Goal: Task Accomplishment & Management: Manage account settings

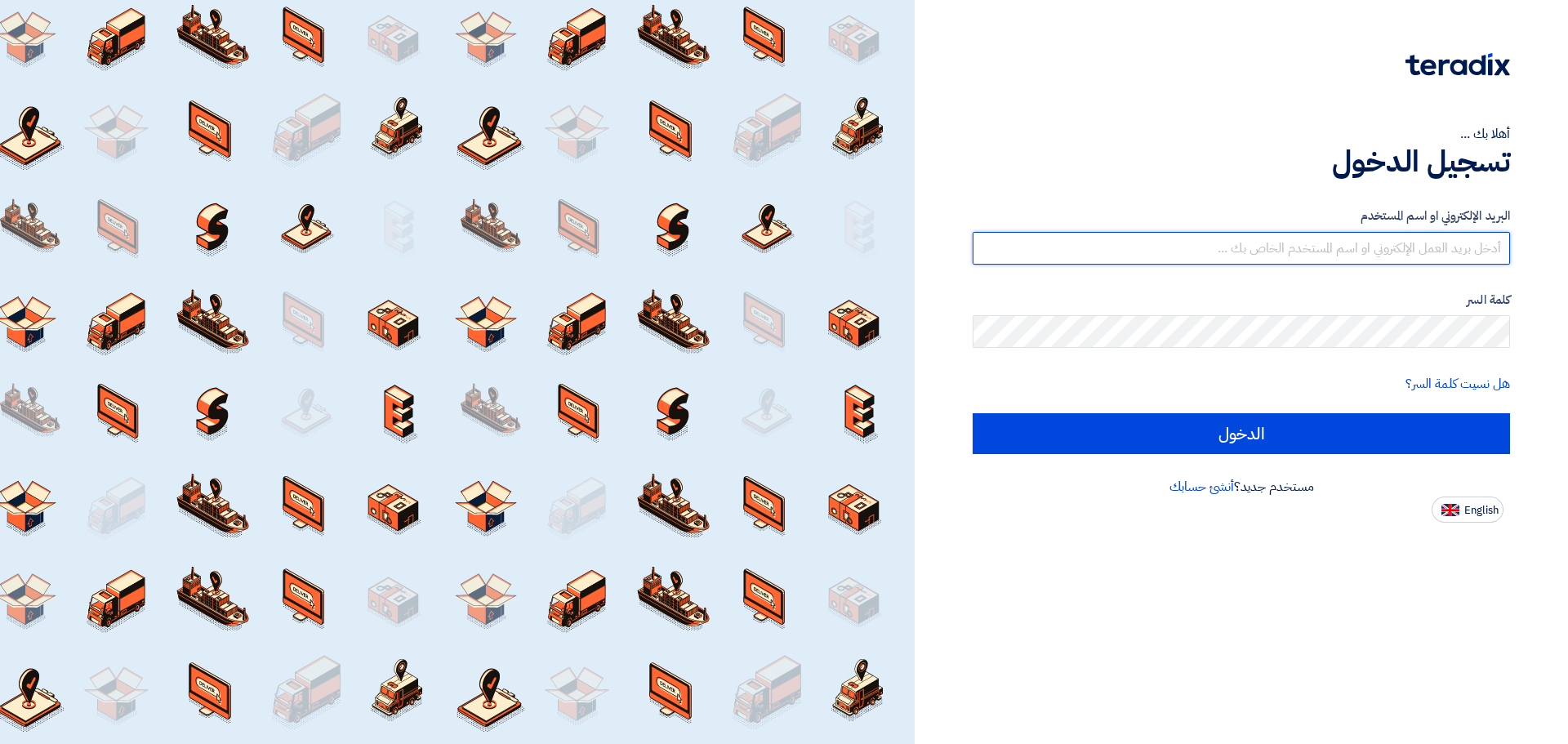
click at [1335, 235] on input "text" at bounding box center [1241, 248] width 537 height 32
click at [1401, 263] on input "text" at bounding box center [1241, 248] width 537 height 32
click at [1401, 245] on input "text" at bounding box center [1241, 248] width 537 height 32
click at [1435, 254] on input "text" at bounding box center [1241, 248] width 537 height 32
click at [1376, 246] on input "text" at bounding box center [1241, 248] width 537 height 32
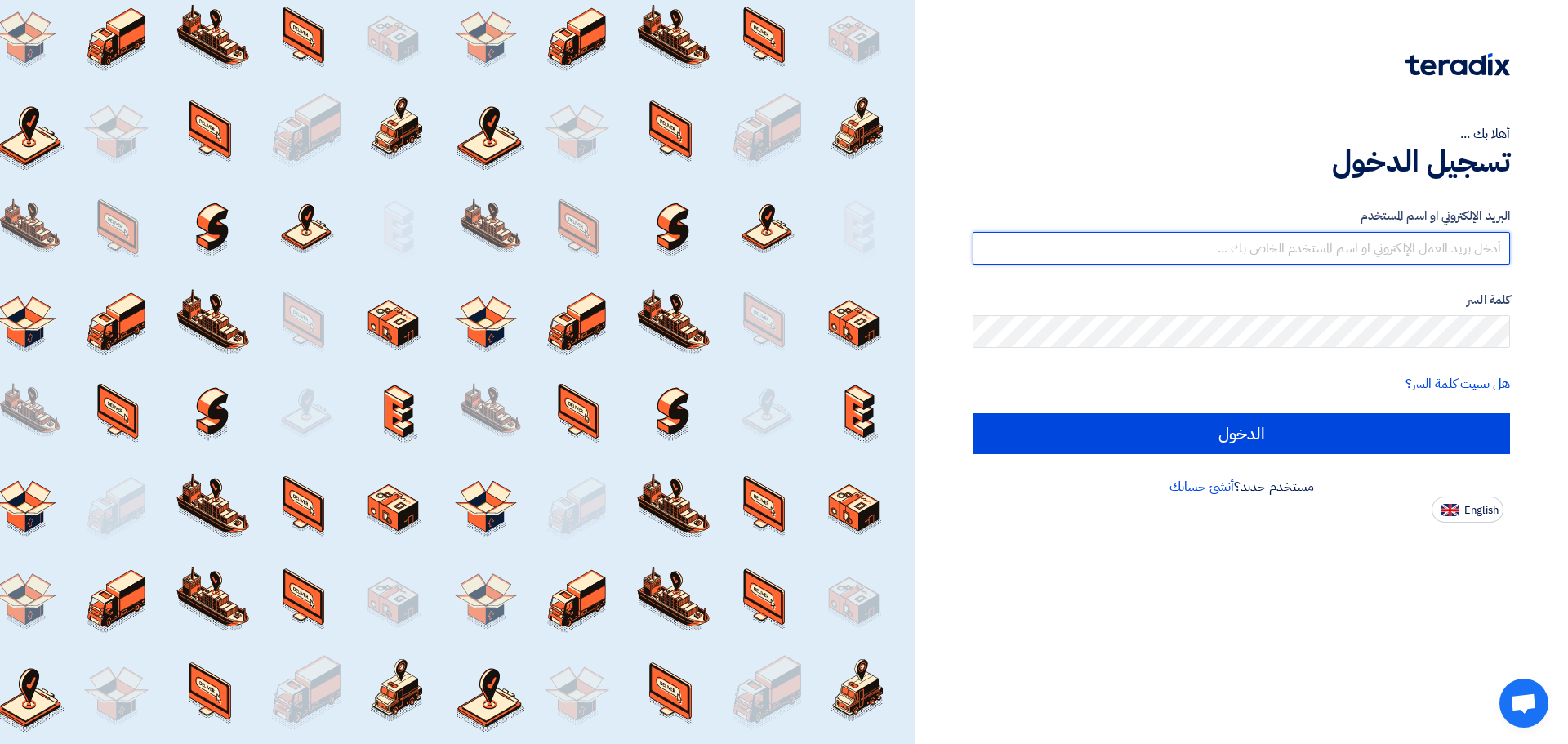
click at [1402, 233] on input "text" at bounding box center [1241, 248] width 537 height 32
click at [1406, 245] on input "text" at bounding box center [1241, 248] width 537 height 32
